Goal: Check status: Check status

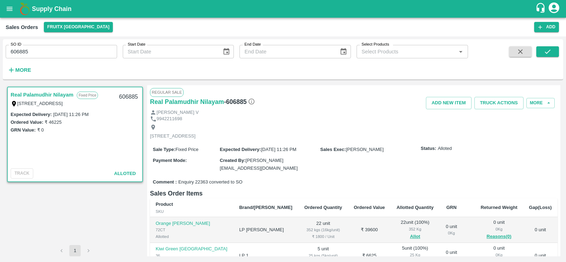
scroll to position [103, 0]
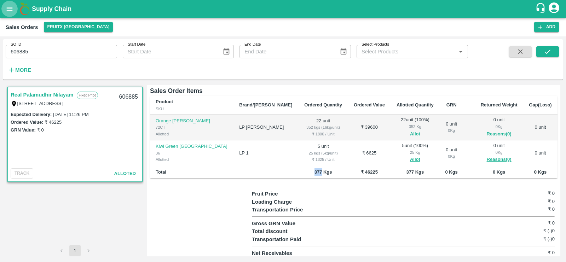
click at [4, 7] on button "open drawer" at bounding box center [9, 9] width 16 height 16
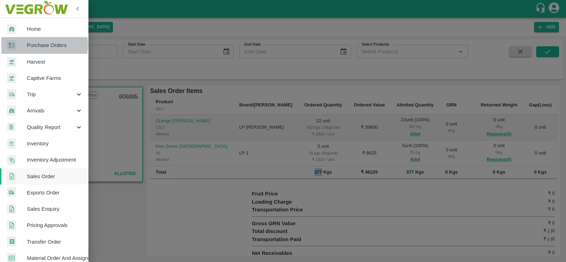
click at [41, 45] on span "Purchase Orders" at bounding box center [55, 45] width 56 height 8
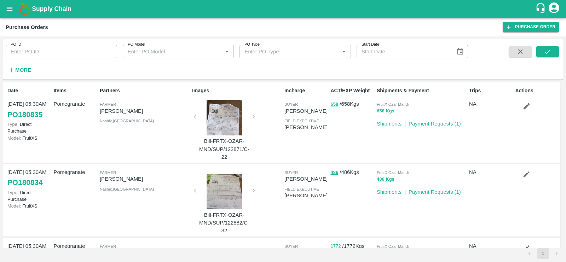
click at [66, 50] on input "PO ID" at bounding box center [61, 51] width 111 height 13
type input "149168"
click at [550, 44] on div "PO ID 149168 PO ID PO Model PO Model   * PO Type PO Type   * Start Date Start D…" at bounding box center [283, 59] width 560 height 35
click at [547, 47] on button "submit" at bounding box center [547, 51] width 23 height 11
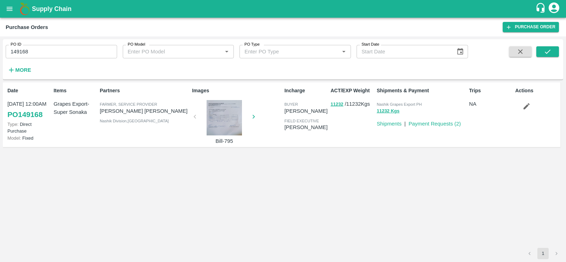
click at [19, 113] on link "PO 149168" at bounding box center [24, 114] width 35 height 13
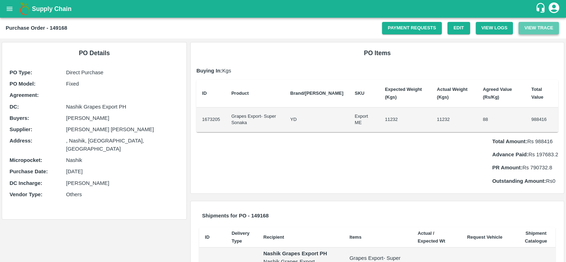
click at [543, 29] on button "View Trace" at bounding box center [538, 28] width 40 height 12
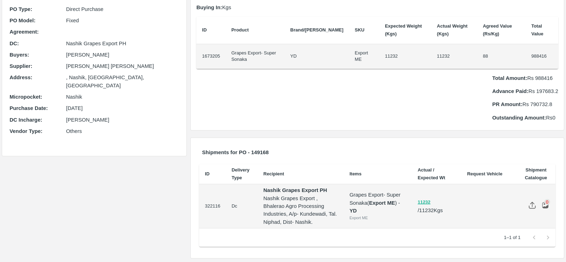
click at [212, 205] on td "322116" at bounding box center [212, 206] width 27 height 44
copy td "322116"
click at [429, 198] on button "11232" at bounding box center [424, 202] width 13 height 8
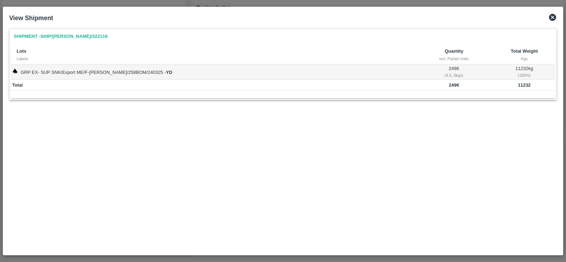
click at [552, 17] on icon at bounding box center [552, 17] width 8 height 8
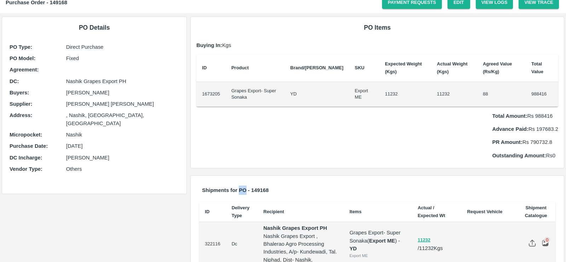
scroll to position [0, 0]
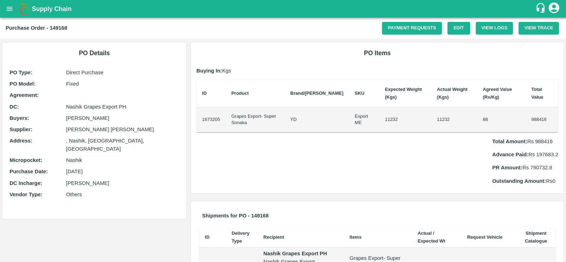
click at [310, 54] on h6 "PO Items" at bounding box center [377, 53] width 362 height 10
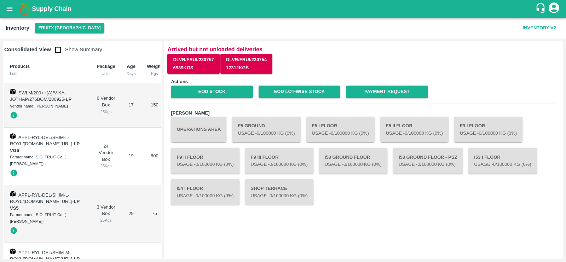
click at [12, 10] on icon "open drawer" at bounding box center [10, 9] width 8 height 8
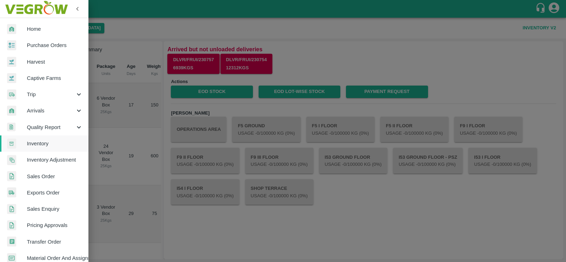
click at [45, 179] on span "Sales Order" at bounding box center [55, 177] width 56 height 8
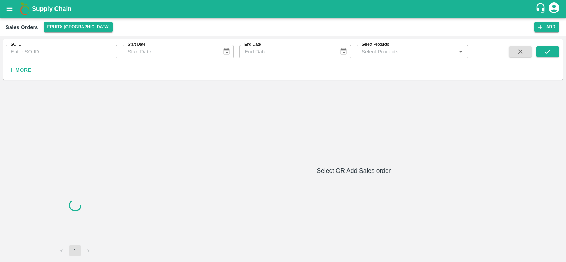
click at [44, 49] on input "SO ID" at bounding box center [61, 51] width 111 height 13
paste input "596055"
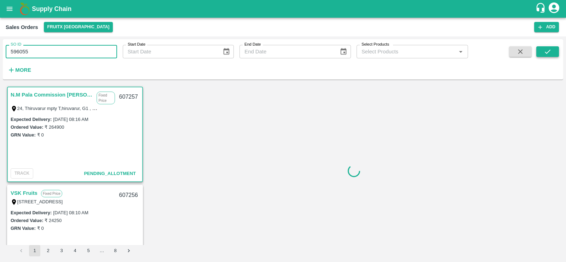
type input "596055"
click at [549, 52] on icon "submit" at bounding box center [547, 52] width 8 height 8
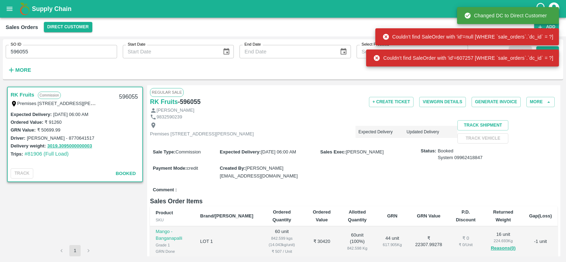
click at [17, 92] on link "RK Fruits" at bounding box center [23, 94] width 24 height 9
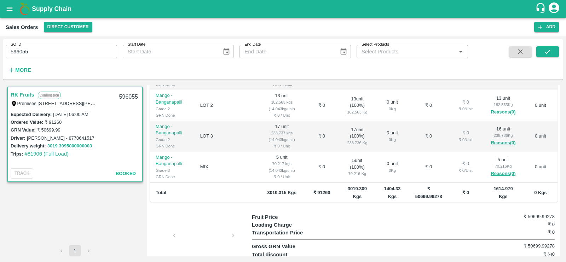
scroll to position [194, 0]
